Goal: Information Seeking & Learning: Learn about a topic

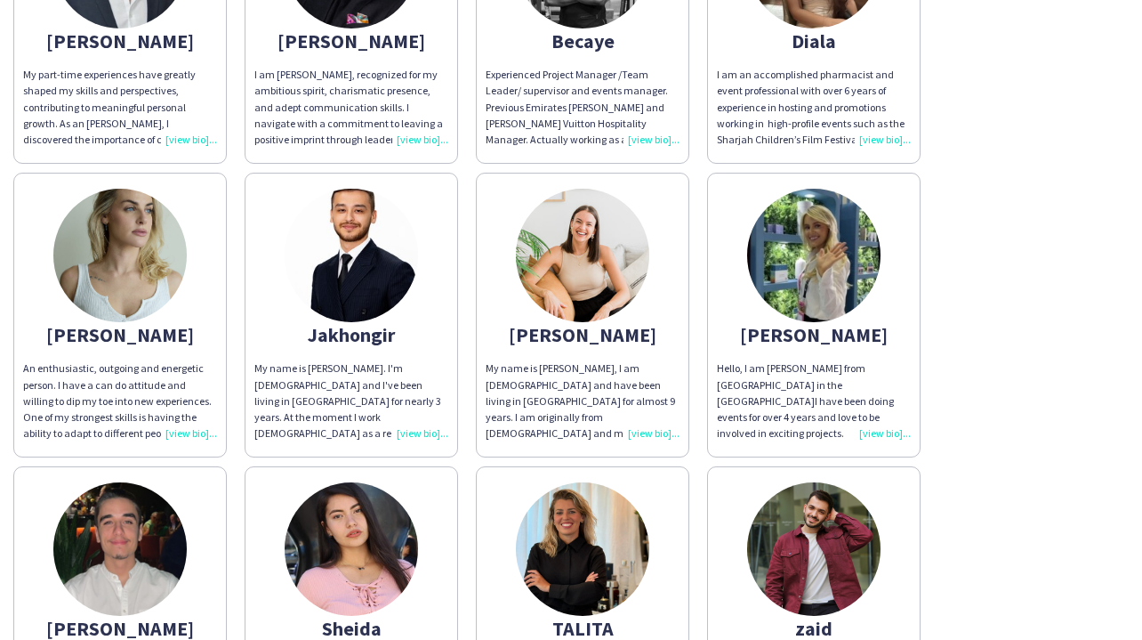
scroll to position [205, 0]
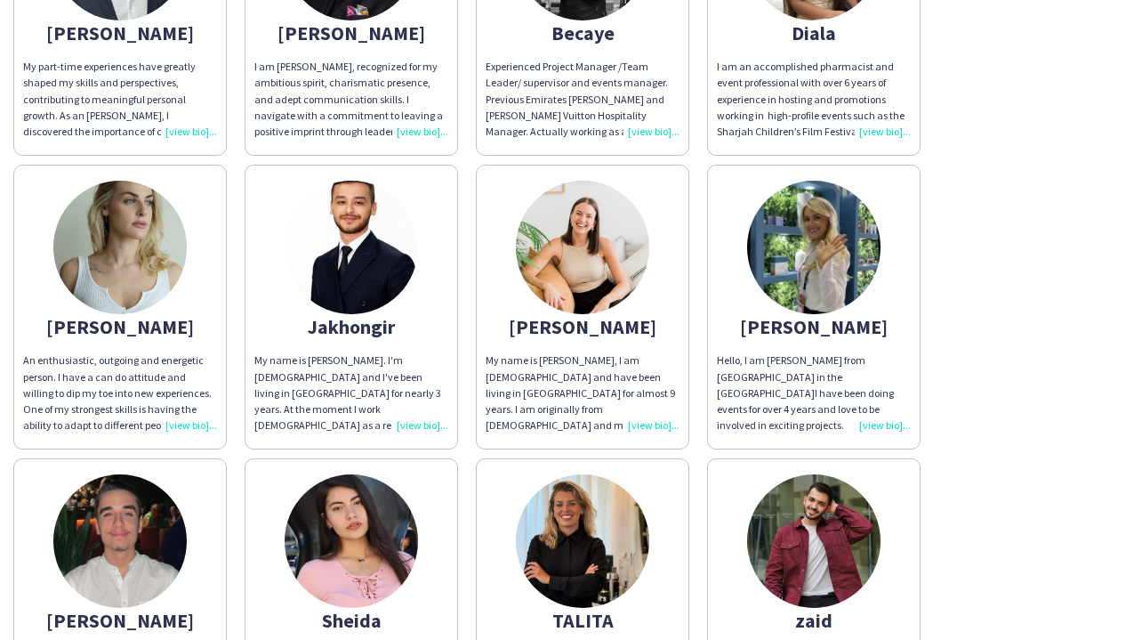
click at [831, 268] on img at bounding box center [813, 247] width 133 height 133
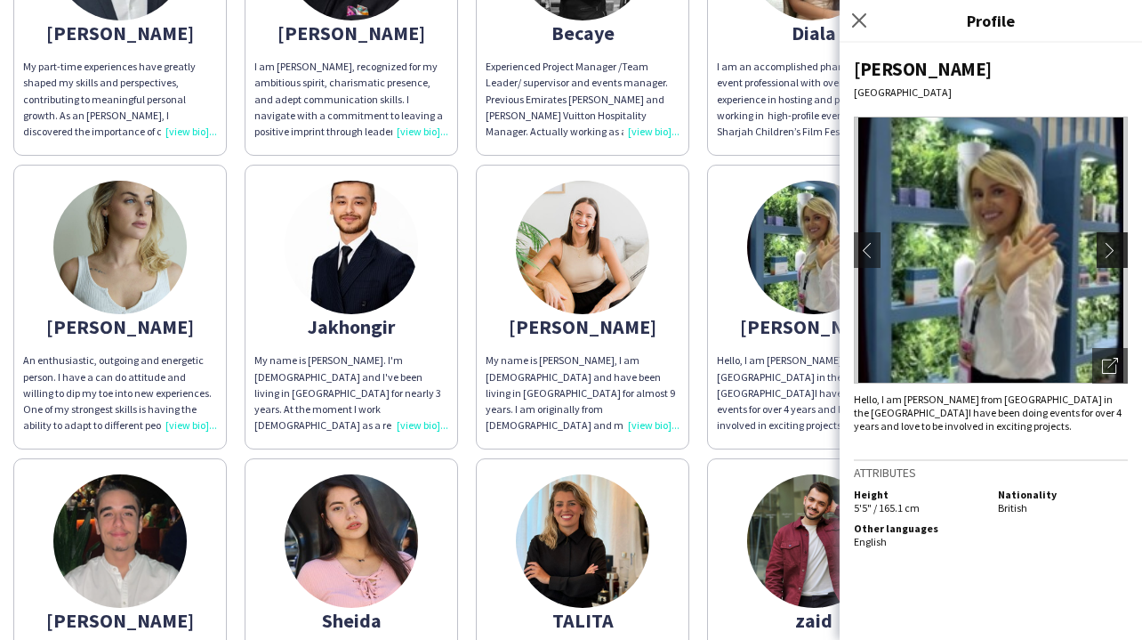
click at [1104, 247] on app-icon "chevron-right" at bounding box center [1114, 250] width 25 height 16
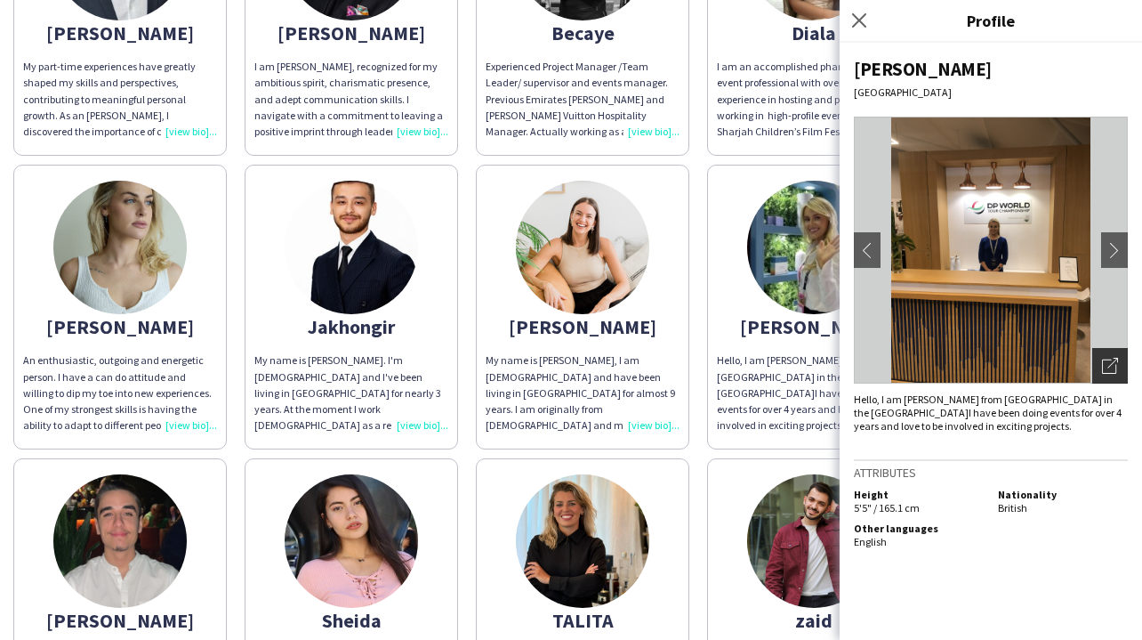
click at [1110, 363] on icon "Open photos pop-in" at bounding box center [1110, 366] width 16 height 16
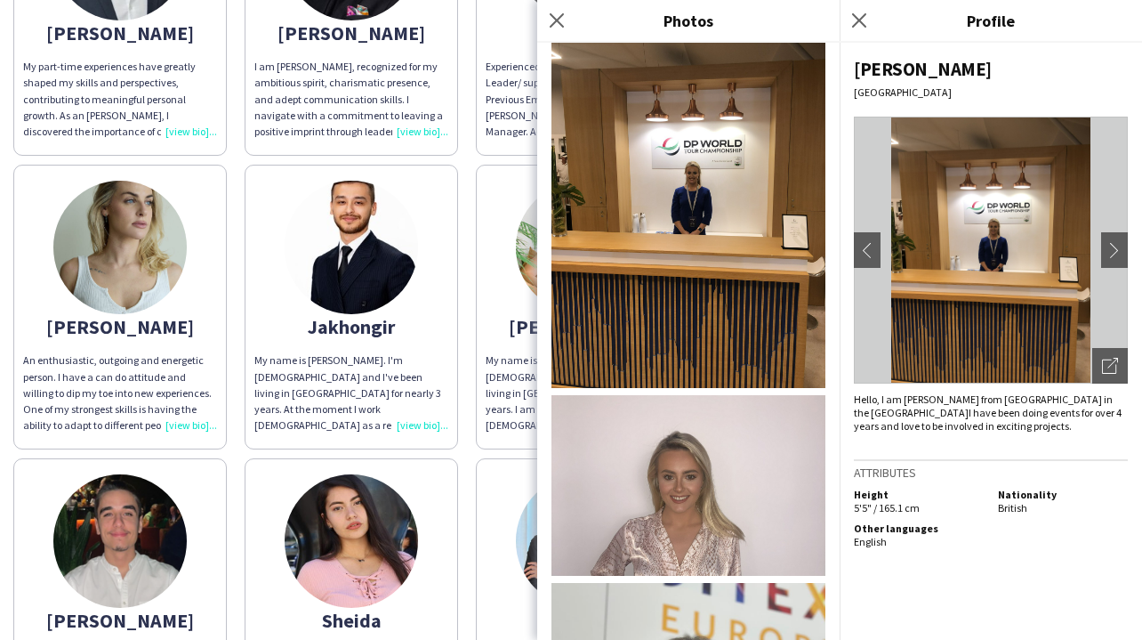
scroll to position [287, 0]
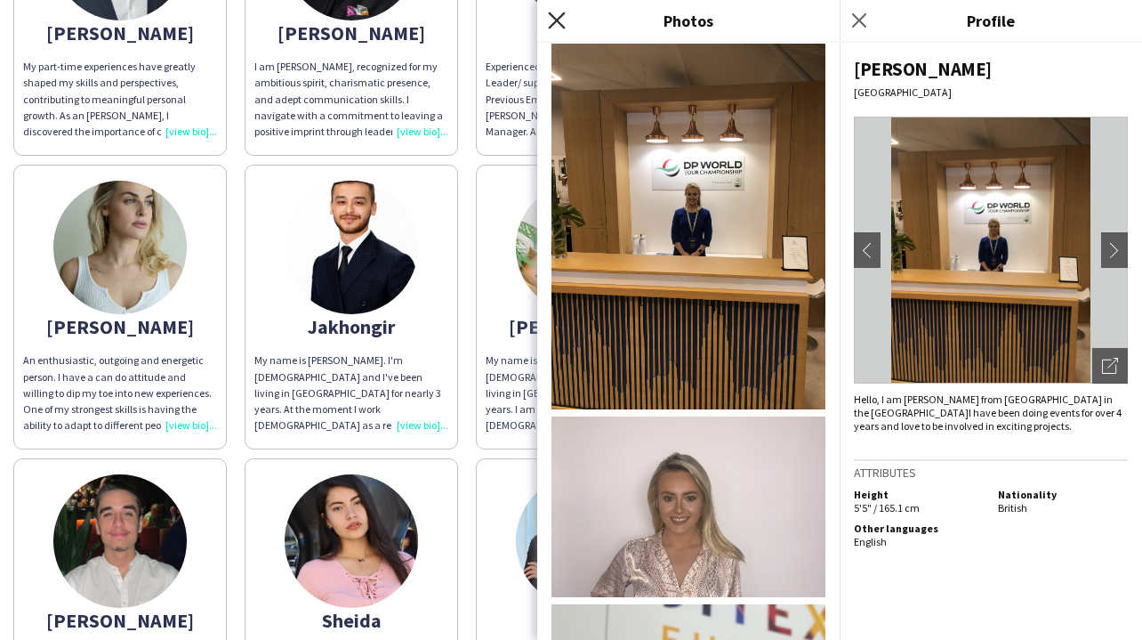
click at [554, 20] on icon "Close pop-in" at bounding box center [556, 20] width 17 height 17
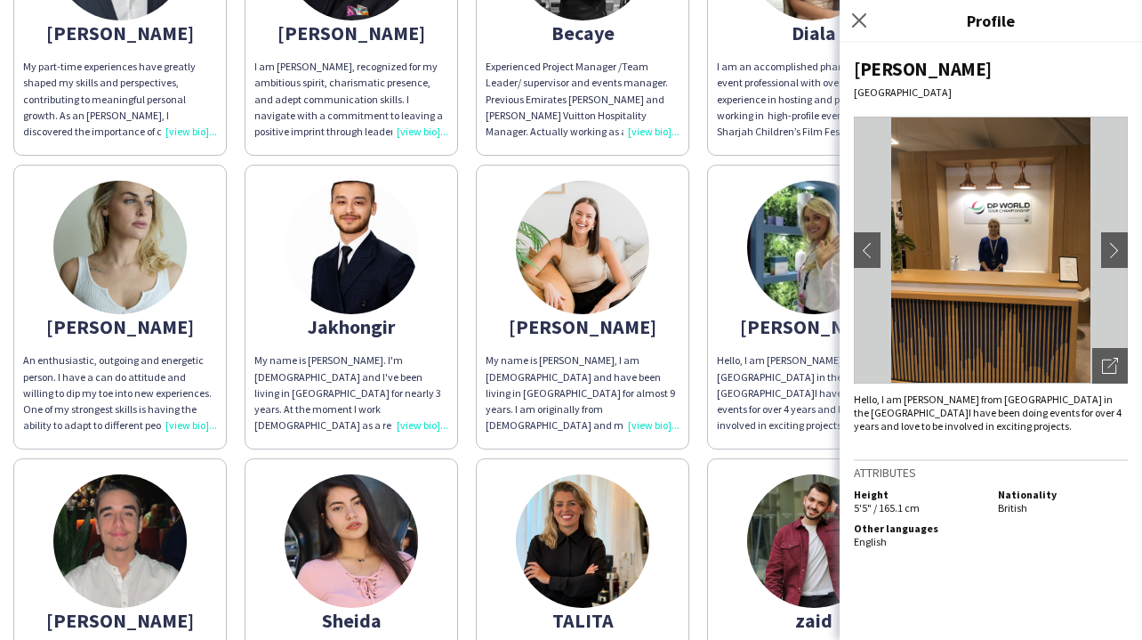
click at [701, 454] on div "[PERSON_NAME] My part-time experiences have greatly shaped my skills and perspe…" at bounding box center [571, 303] width 1116 height 882
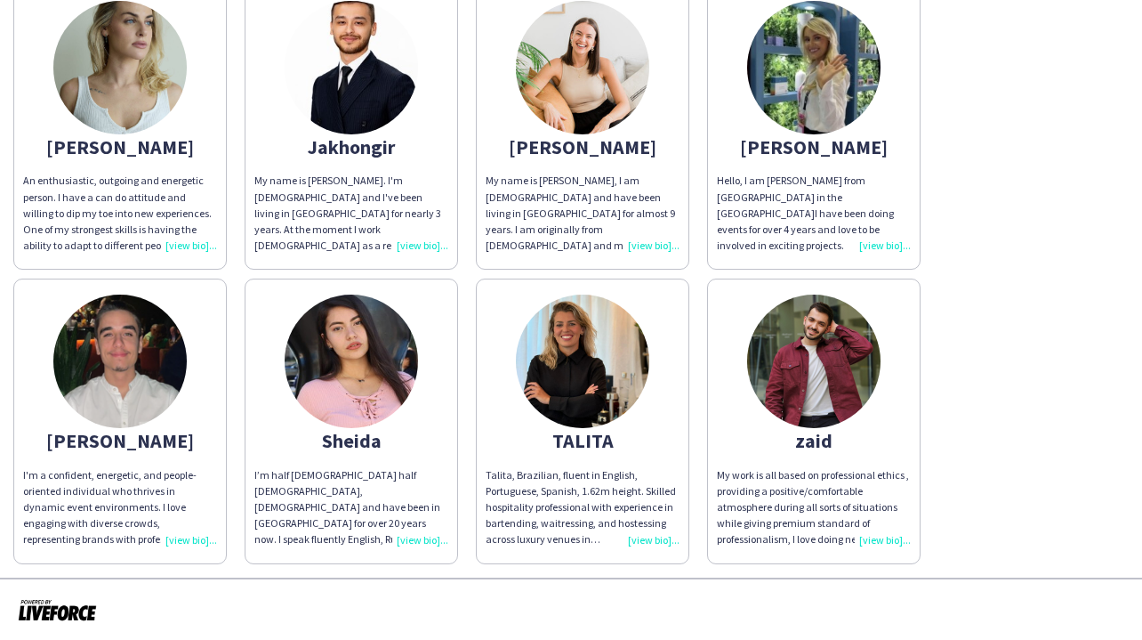
scroll to position [0, 0]
click at [637, 392] on img at bounding box center [582, 361] width 133 height 133
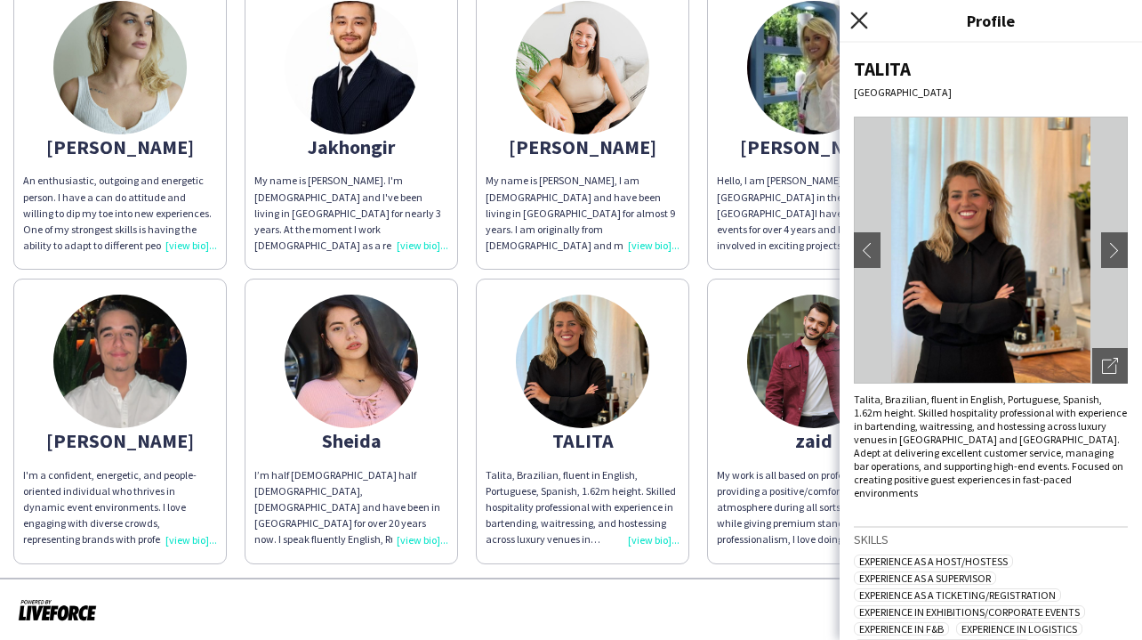
click at [867, 21] on icon "Close pop-in" at bounding box center [859, 20] width 17 height 17
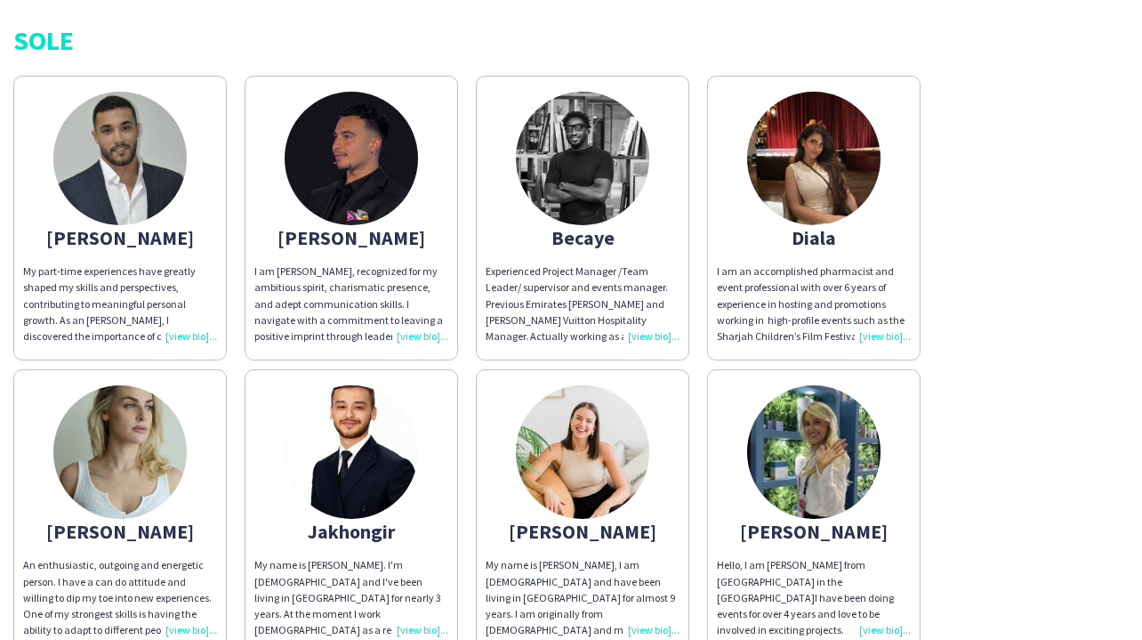
click at [815, 171] on img at bounding box center [813, 158] width 133 height 133
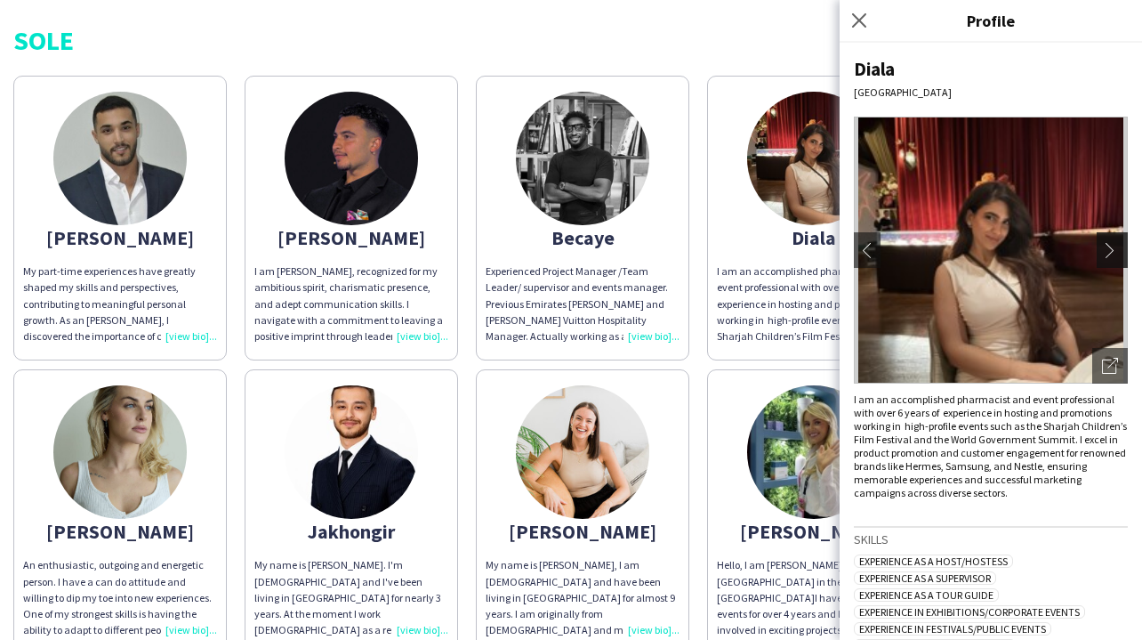
click at [1109, 249] on app-icon "chevron-right" at bounding box center [1114, 250] width 25 height 16
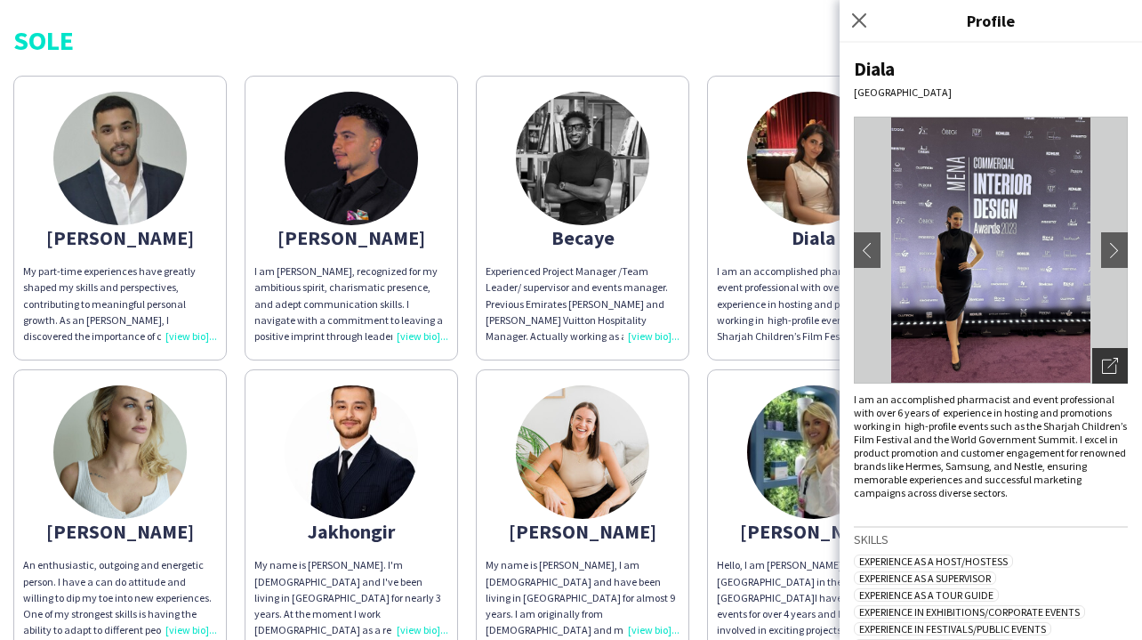
click at [1125, 364] on div "Open photos pop-in" at bounding box center [1111, 366] width 36 height 36
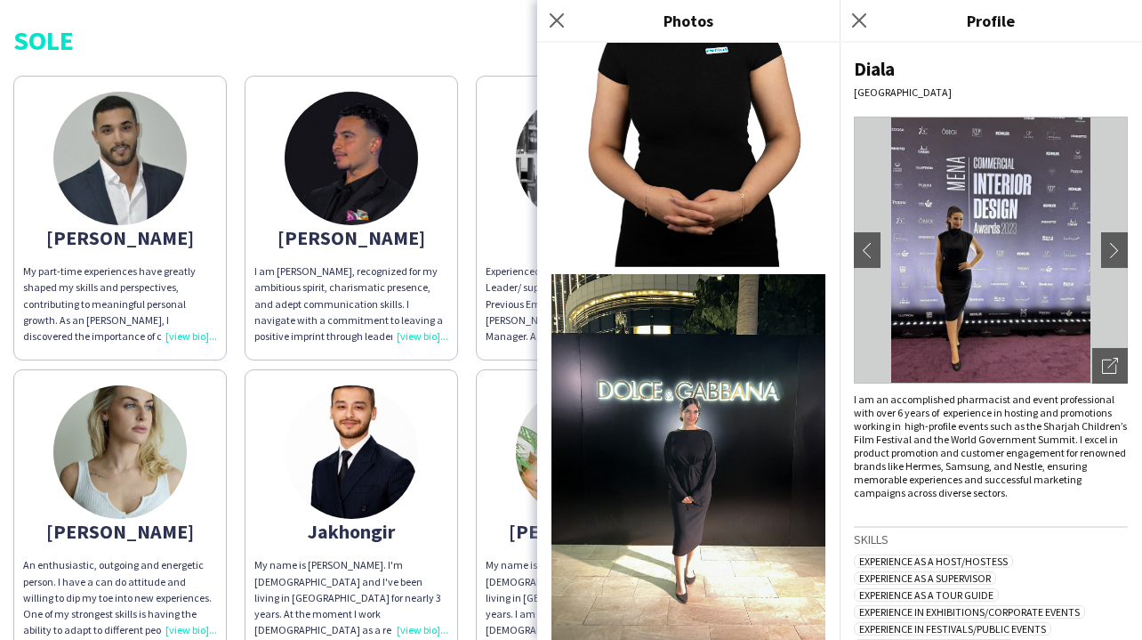
scroll to position [847, 0]
click at [553, 18] on icon at bounding box center [556, 20] width 17 height 17
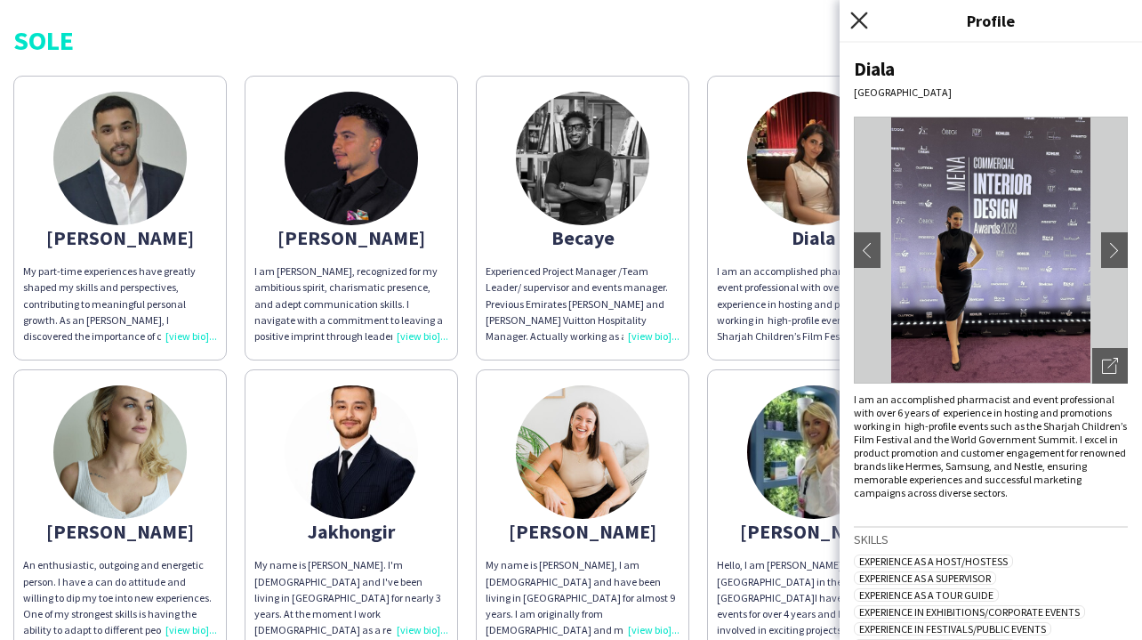
click at [867, 20] on icon "Close pop-in" at bounding box center [859, 20] width 17 height 17
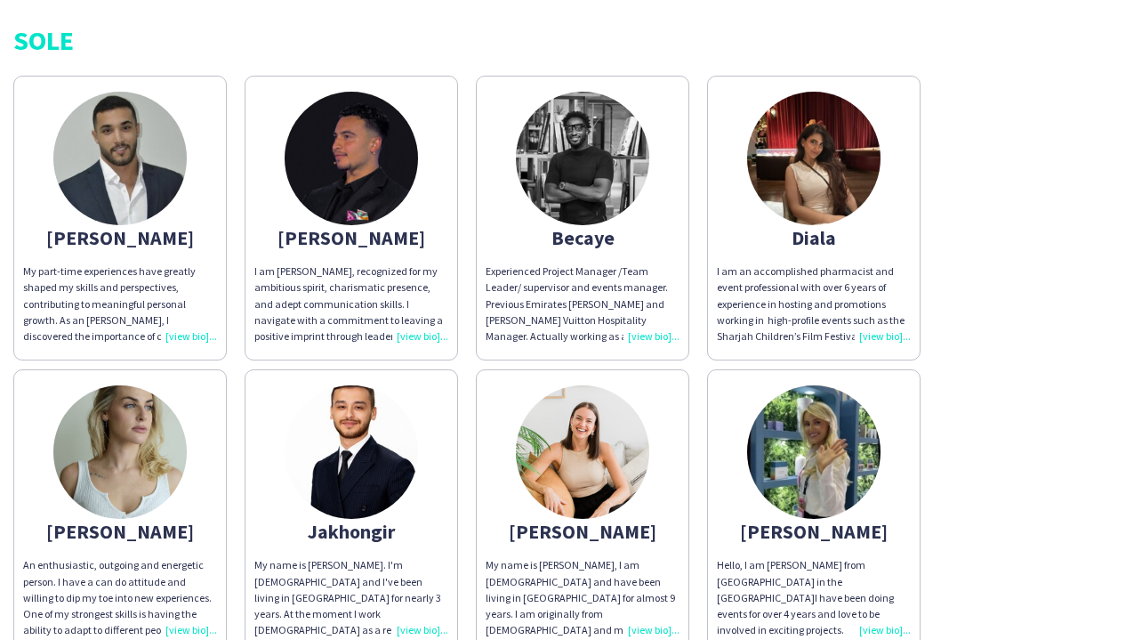
click at [962, 368] on div "[PERSON_NAME] My part-time experiences have greatly shaped my skills and perspe…" at bounding box center [571, 508] width 1116 height 882
